Goal: Transaction & Acquisition: Obtain resource

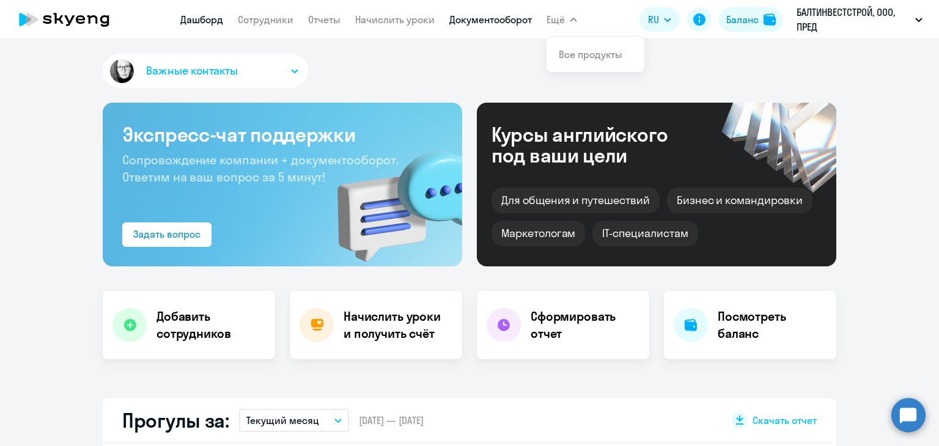
click at [513, 21] on link "Документооборот" at bounding box center [490, 19] width 83 height 12
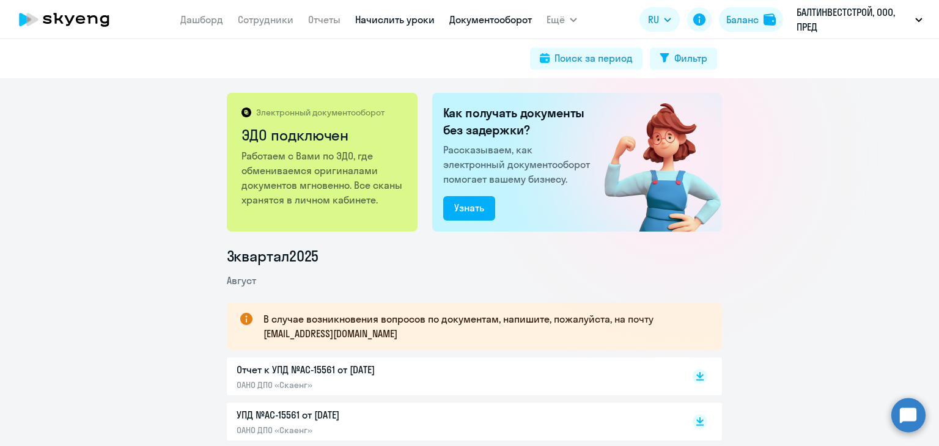
click at [416, 20] on link "Начислить уроки" at bounding box center [394, 19] width 79 height 12
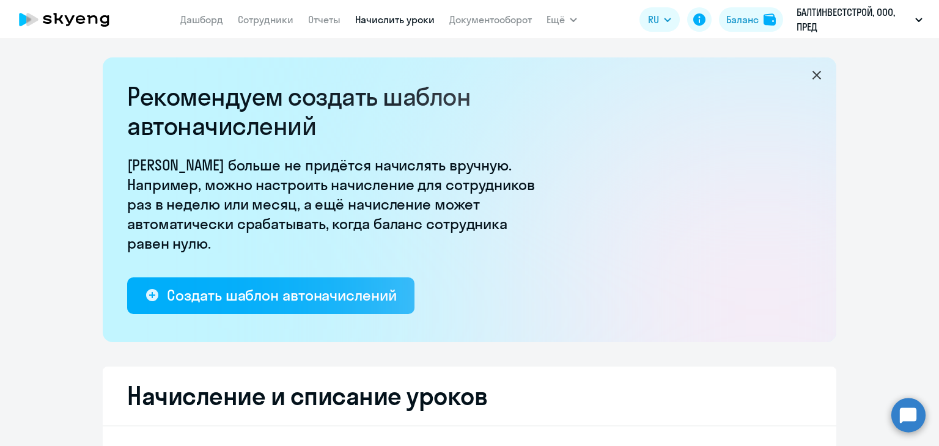
select select "10"
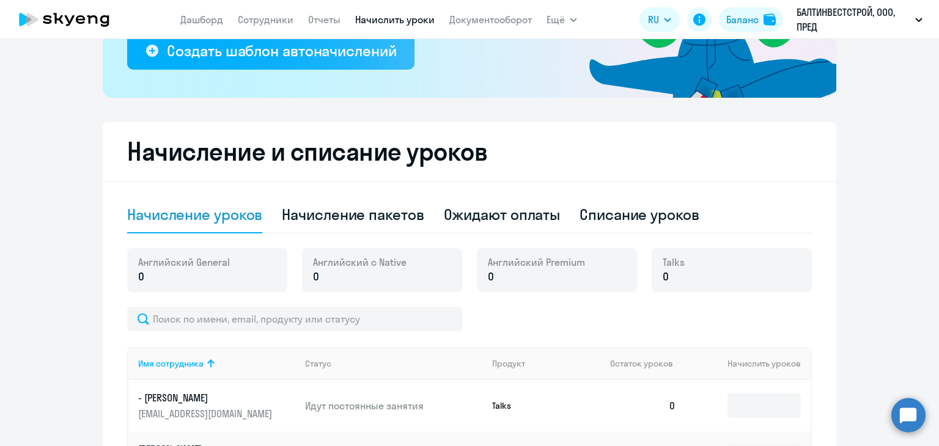
scroll to position [306, 0]
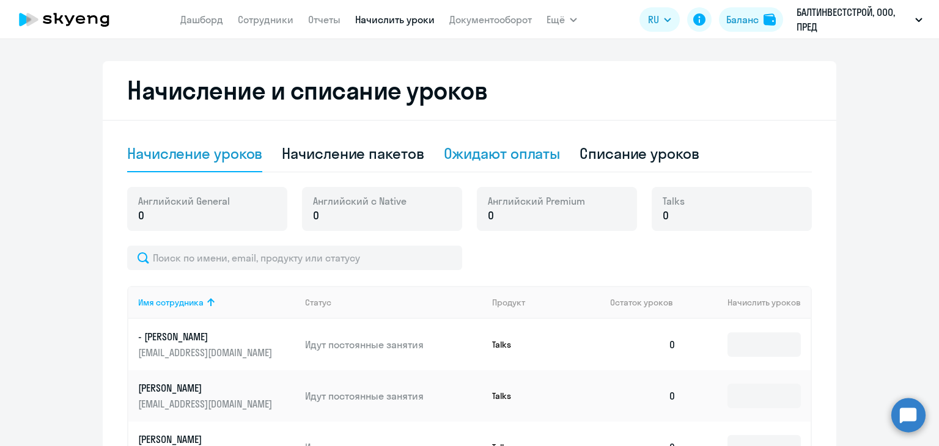
click at [534, 150] on div "Ожидают оплаты" at bounding box center [502, 154] width 117 height 20
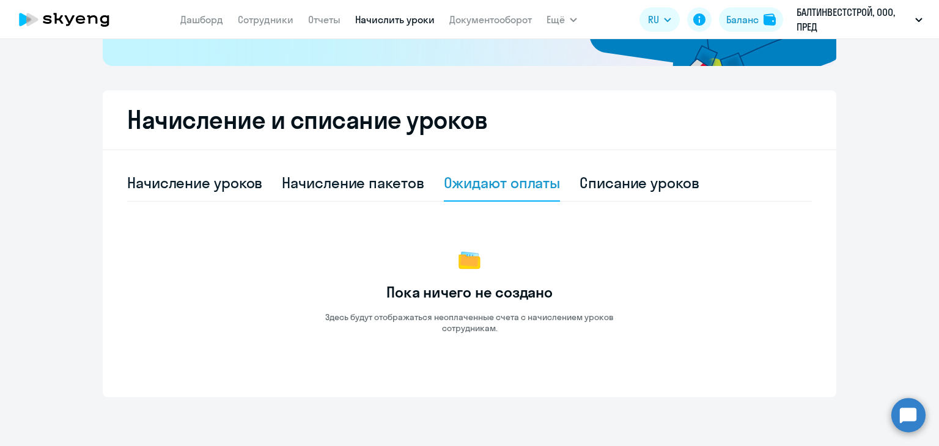
click at [351, 184] on div "Начисление пакетов" at bounding box center [353, 183] width 142 height 20
select select "10"
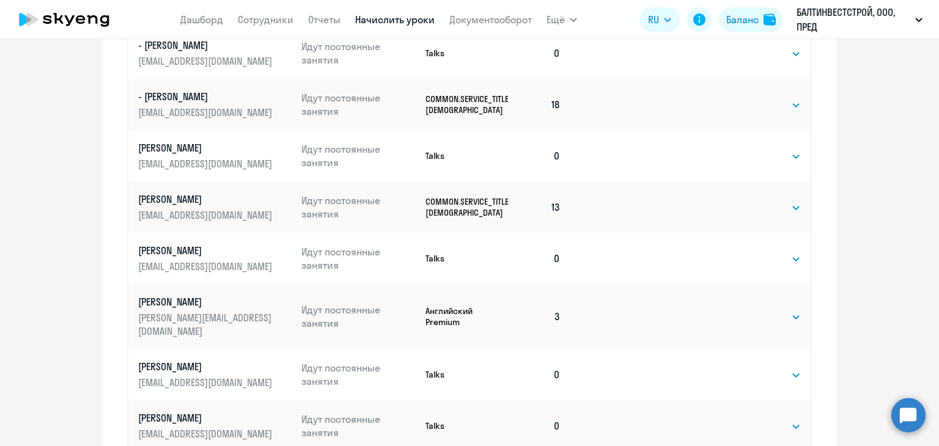
scroll to position [620, 0]
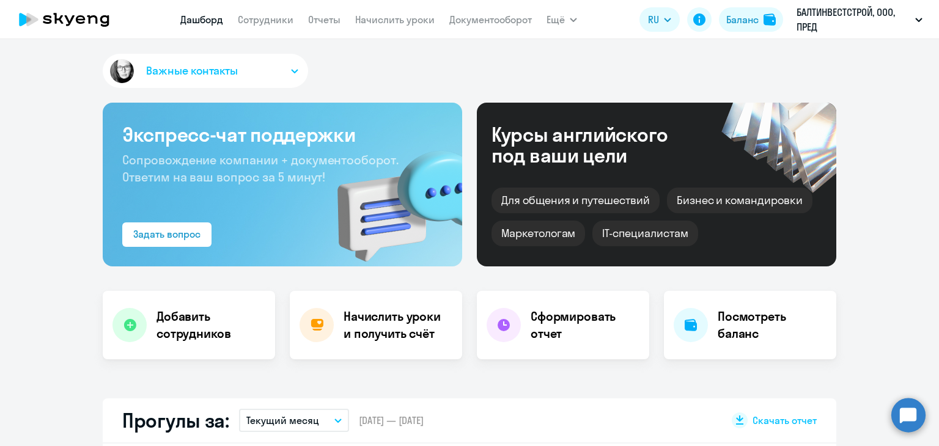
select select "30"
click at [735, 20] on div "Баланс" at bounding box center [742, 19] width 32 height 15
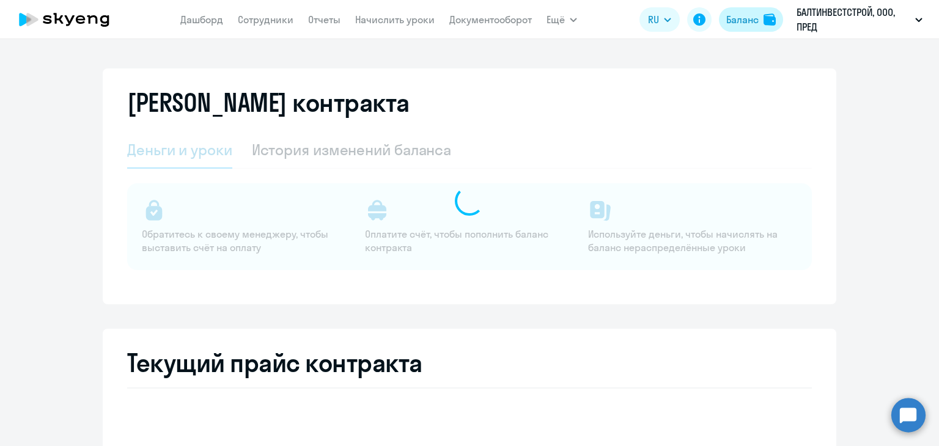
select select "english_adult_not_native_speaker"
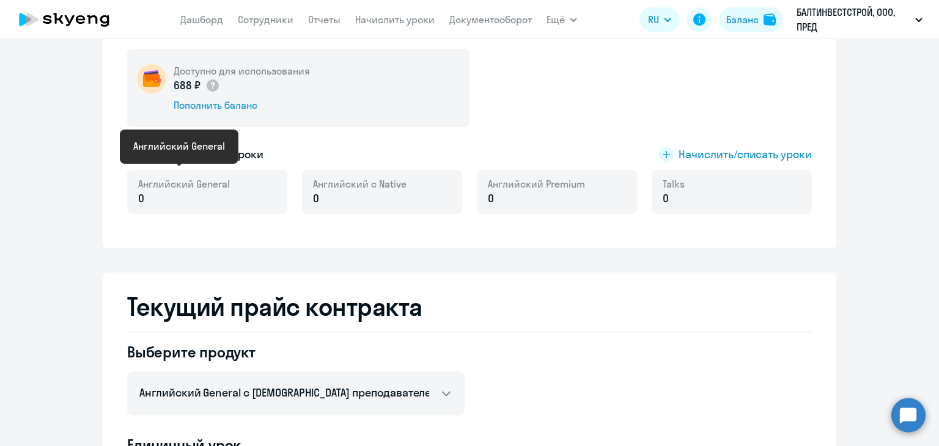
scroll to position [183, 0]
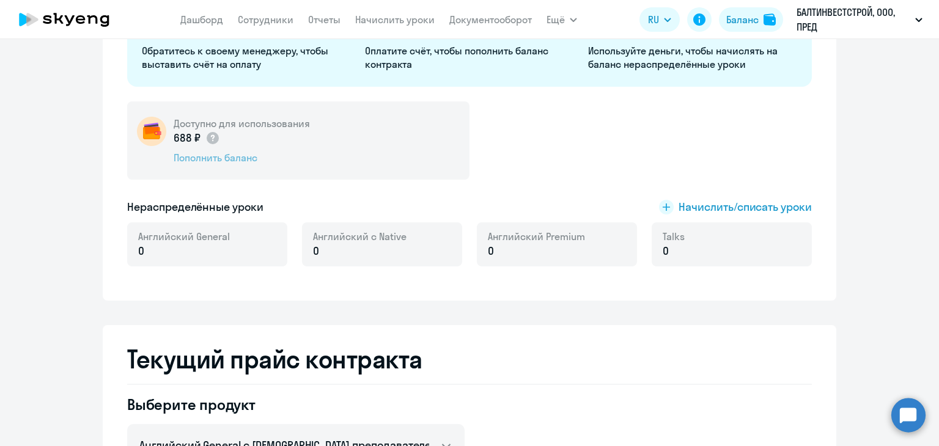
click at [248, 159] on div "Пополнить баланс" at bounding box center [242, 157] width 136 height 13
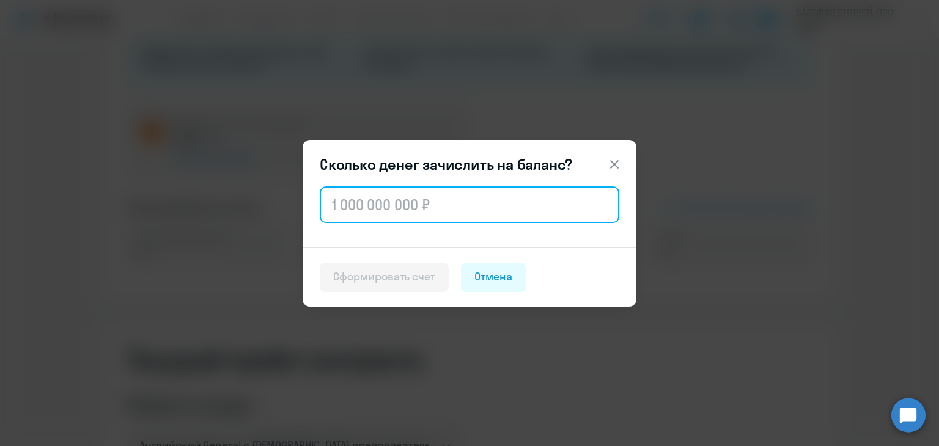
click at [461, 199] on input "text" at bounding box center [469, 204] width 299 height 37
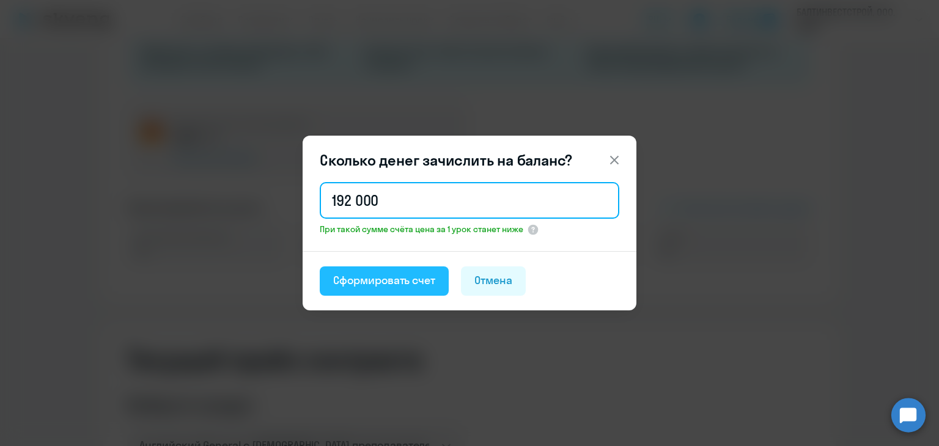
type input "192 000"
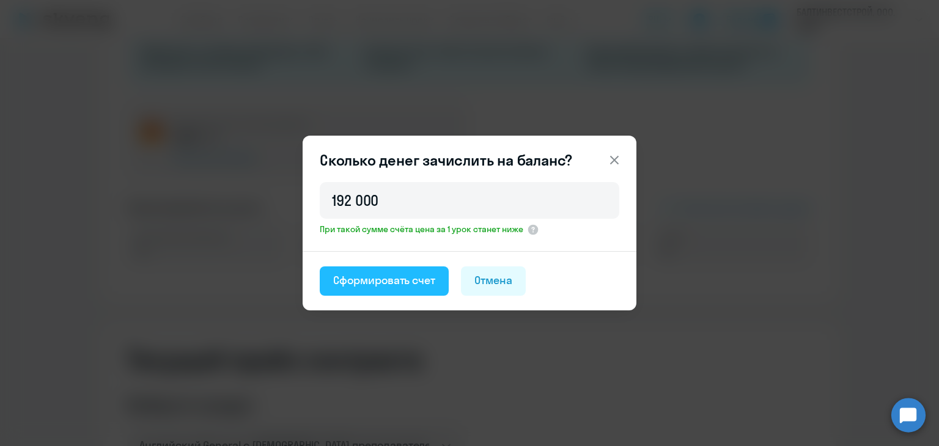
click at [386, 284] on div "Сформировать счет" at bounding box center [384, 281] width 102 height 16
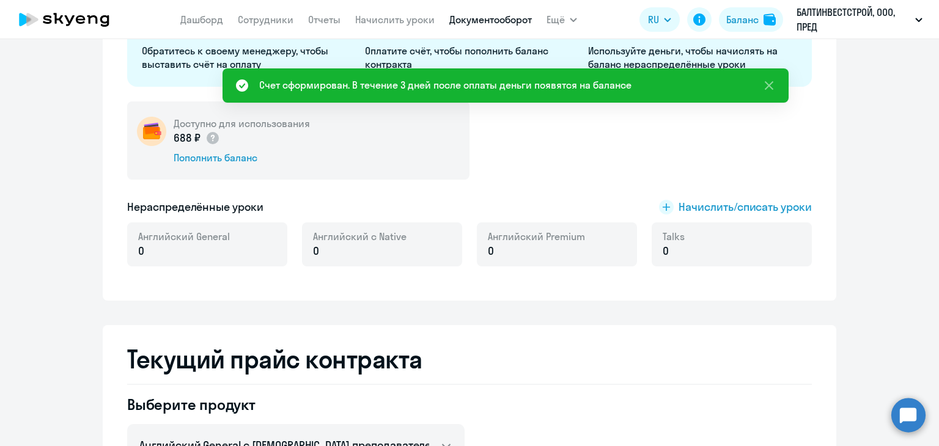
click at [520, 24] on link "Документооборот" at bounding box center [490, 19] width 83 height 12
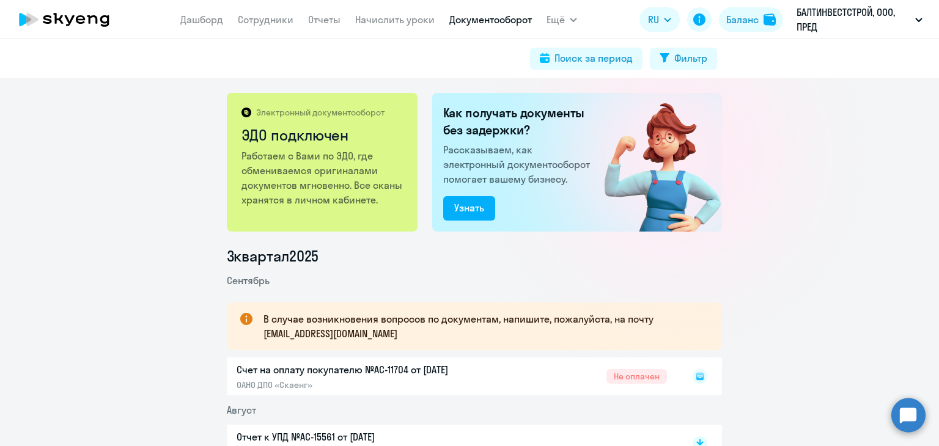
click at [696, 373] on icon at bounding box center [699, 376] width 7 height 7
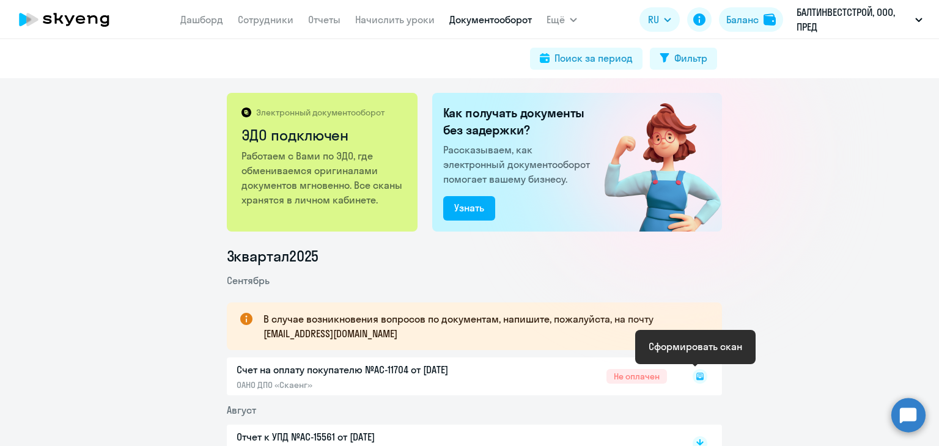
click at [694, 375] on rect at bounding box center [699, 376] width 15 height 15
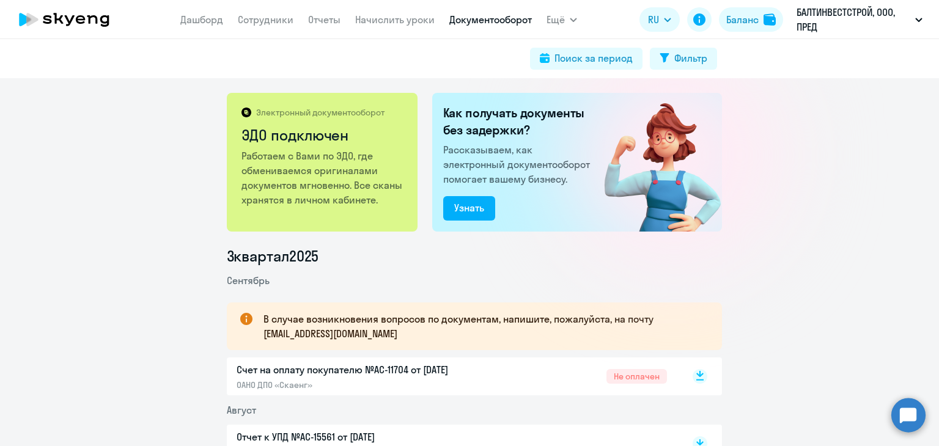
click at [696, 378] on rect at bounding box center [699, 376] width 15 height 15
